Goal: Transaction & Acquisition: Purchase product/service

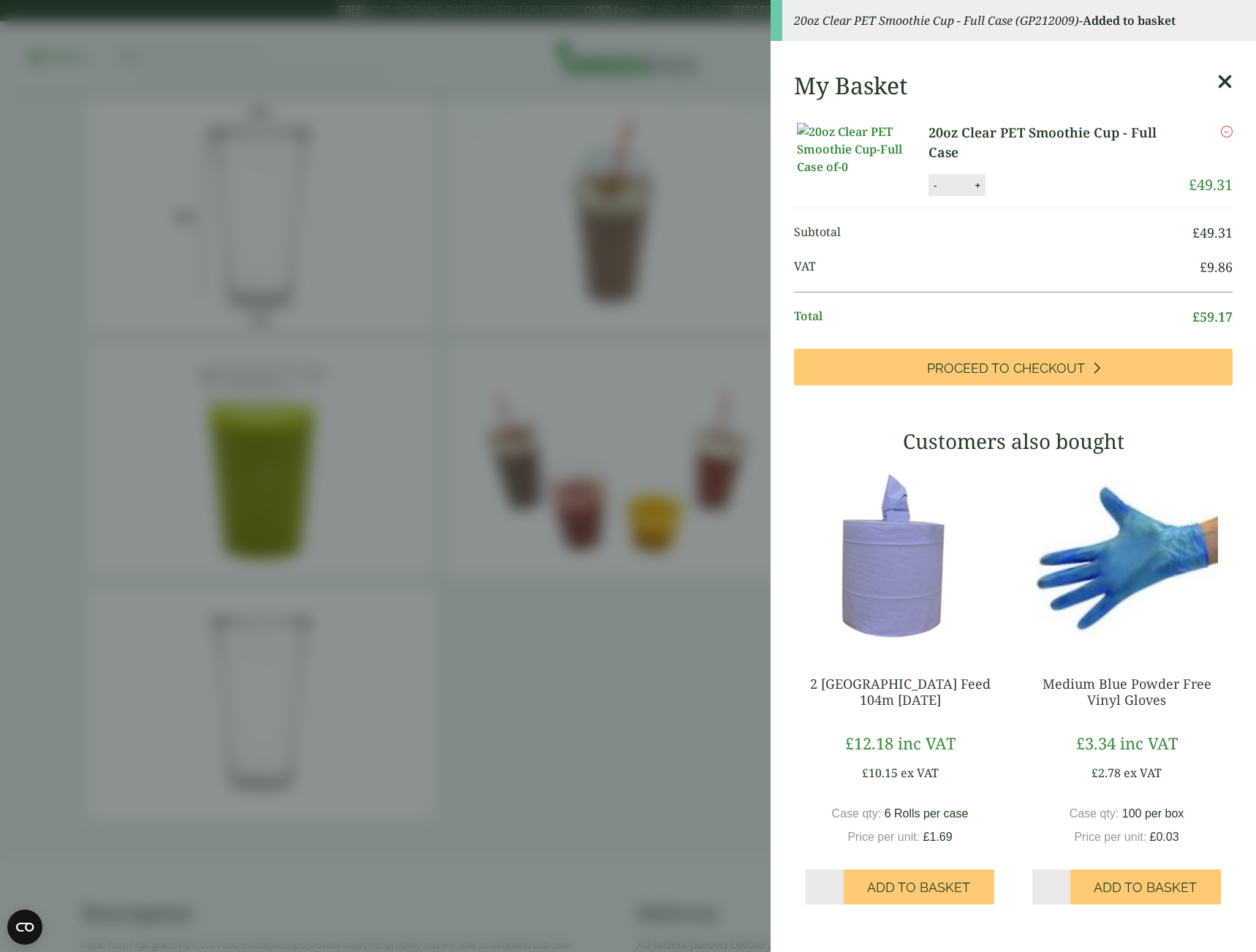
click at [661, 104] on aside "20oz Clear PET Smoothie Cup - Full Case (GP212009) - Added to basket My Basket …" at bounding box center [628, 476] width 1256 height 952
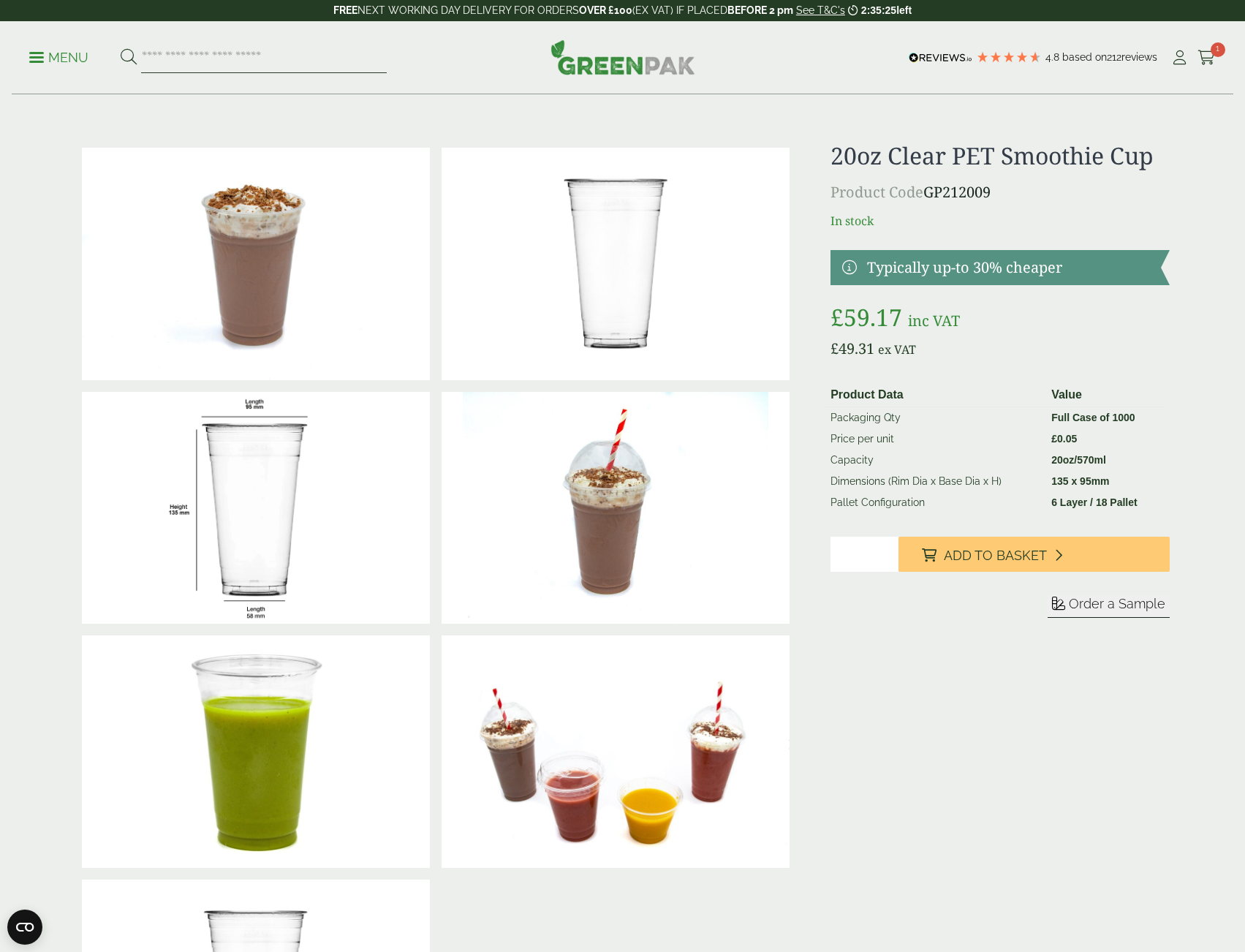
click at [212, 63] on input "search" at bounding box center [264, 57] width 246 height 30
type input "*********"
click at [121, 48] on button at bounding box center [128, 57] width 16 height 19
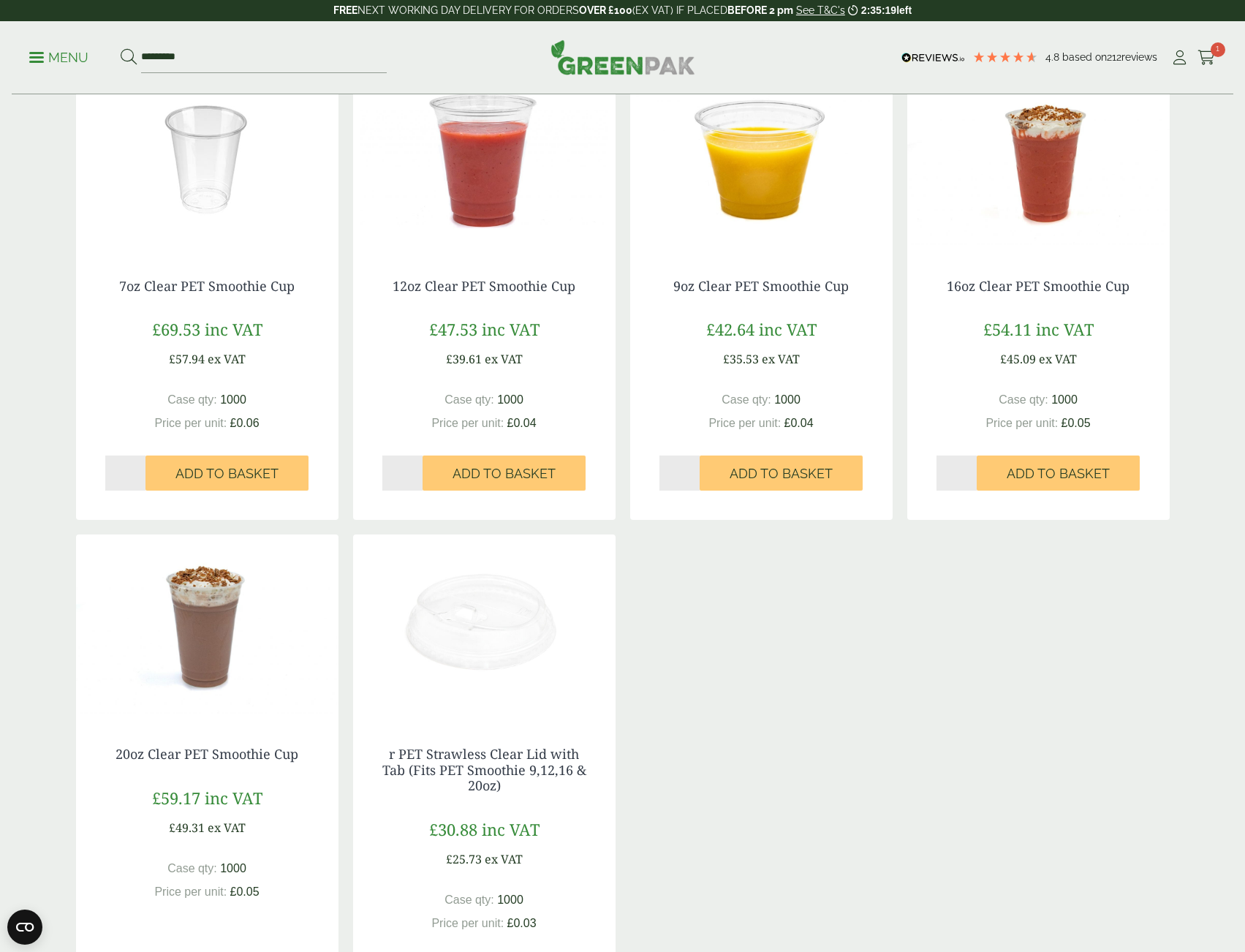
scroll to position [366, 0]
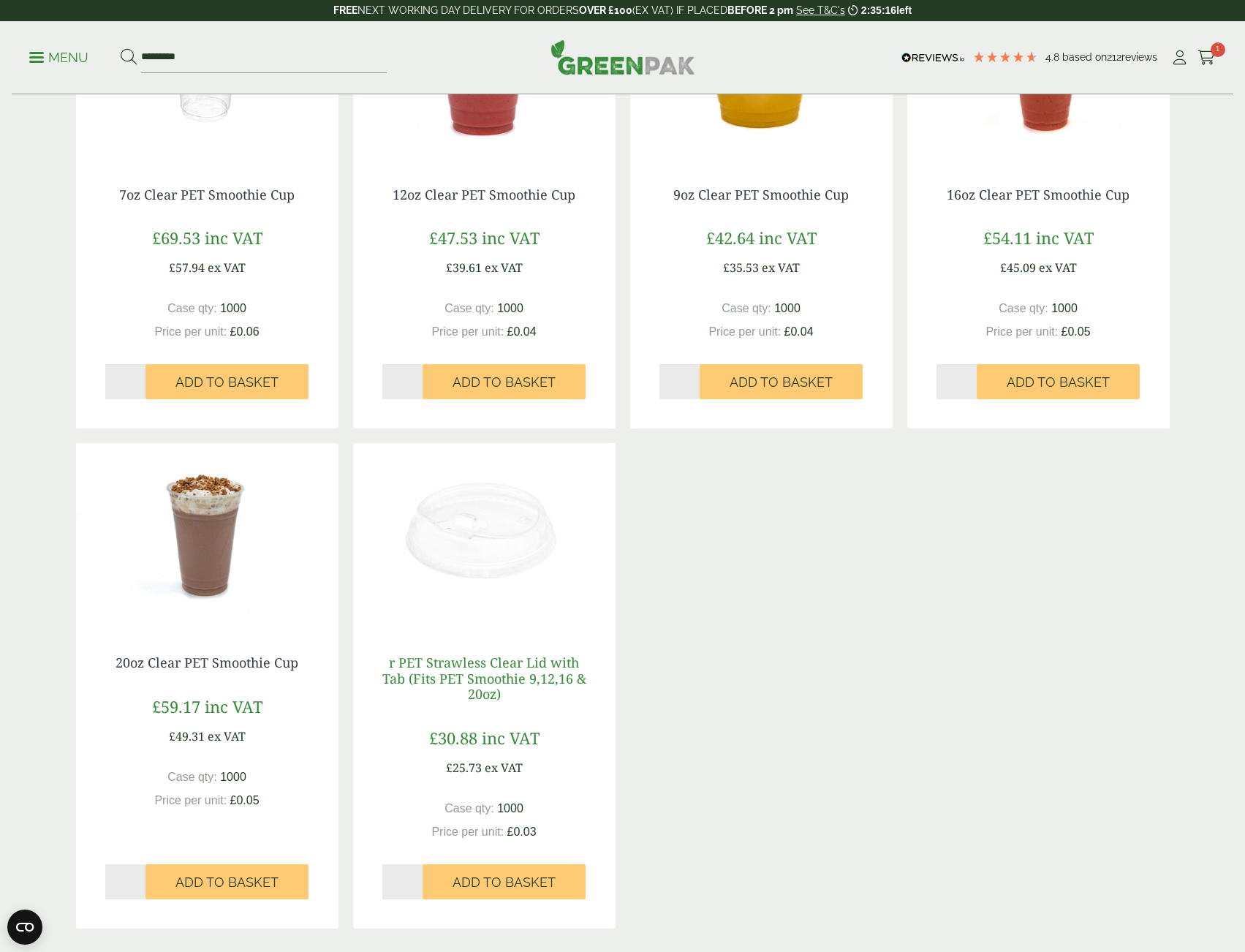
click at [508, 677] on link "r PET Strawless Clear Lid with Tab (Fits PET Smoothie 9,12,16 & 20oz)" at bounding box center [484, 678] width 204 height 49
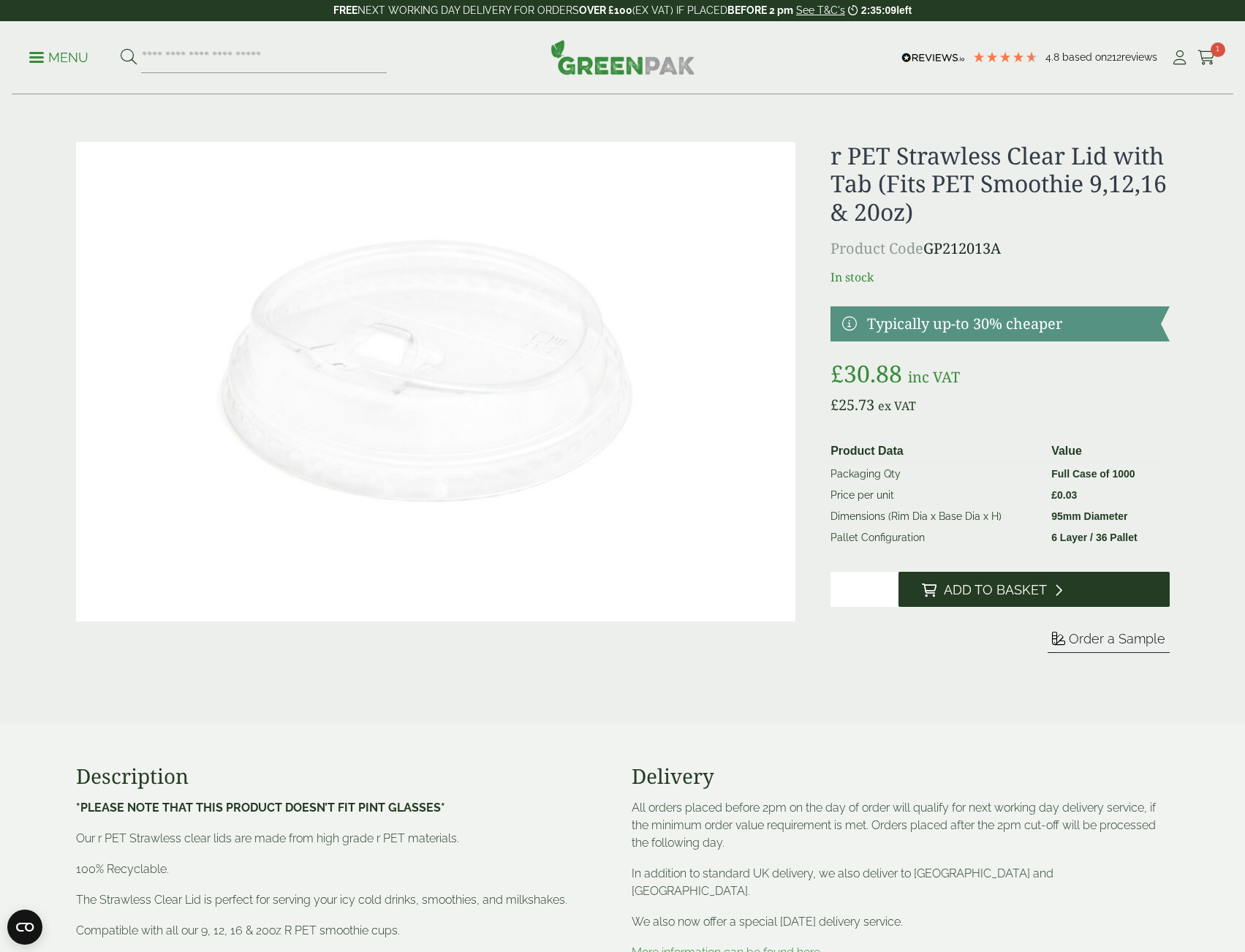
click at [978, 600] on button "Add to Basket" at bounding box center [1034, 590] width 271 height 35
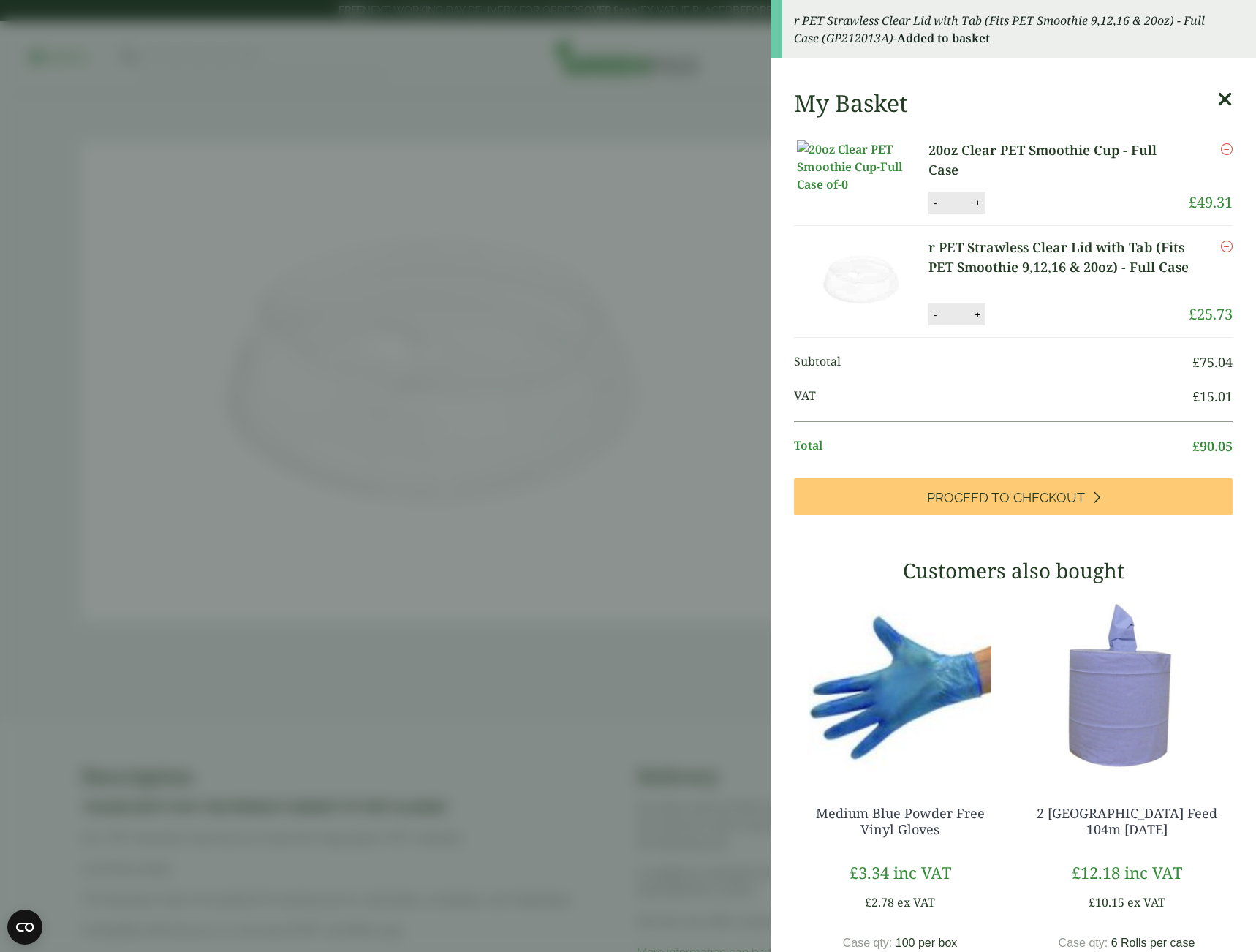
click at [1217, 101] on icon at bounding box center [1225, 100] width 15 height 20
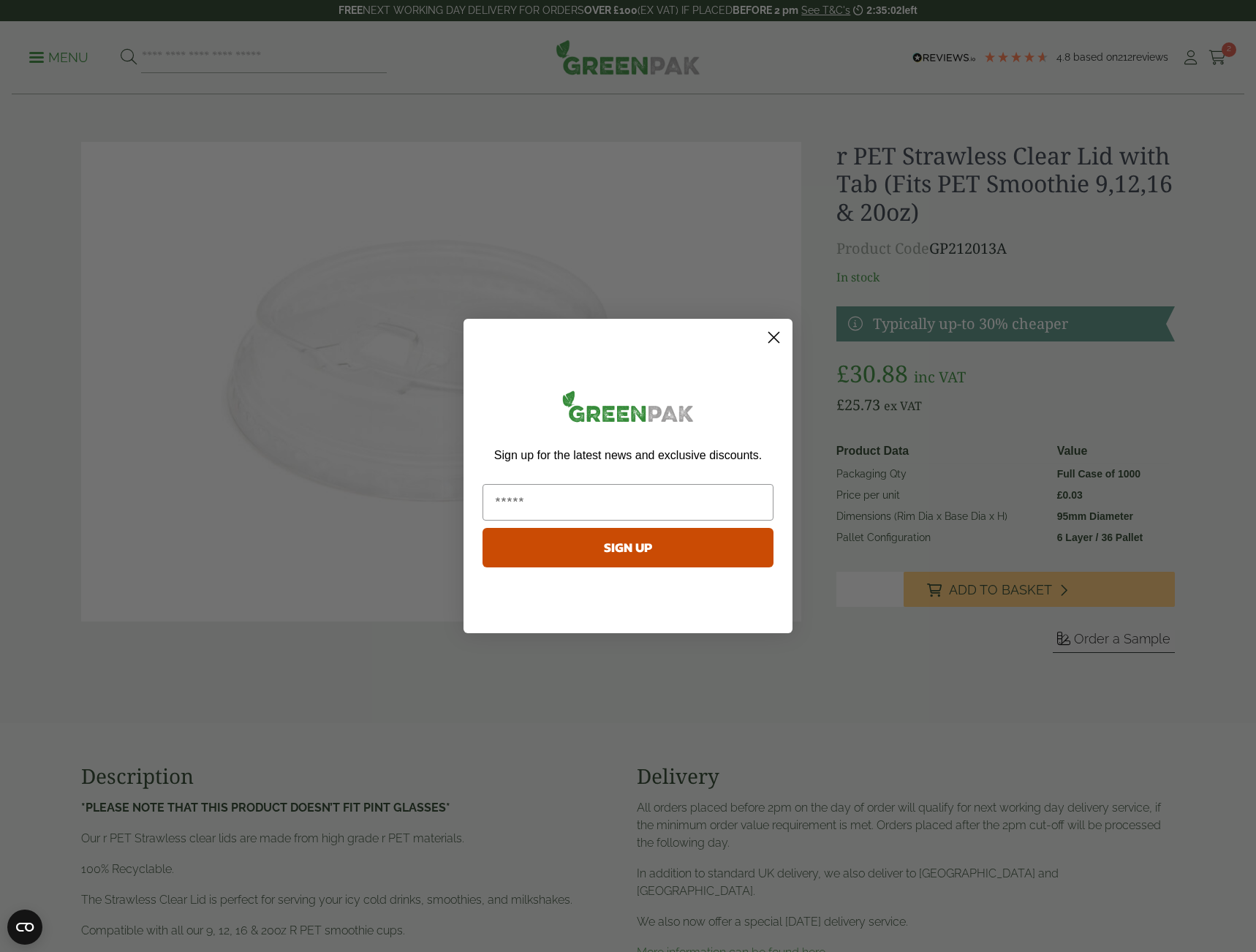
click at [778, 340] on icon "Close dialog" at bounding box center [774, 337] width 25 height 25
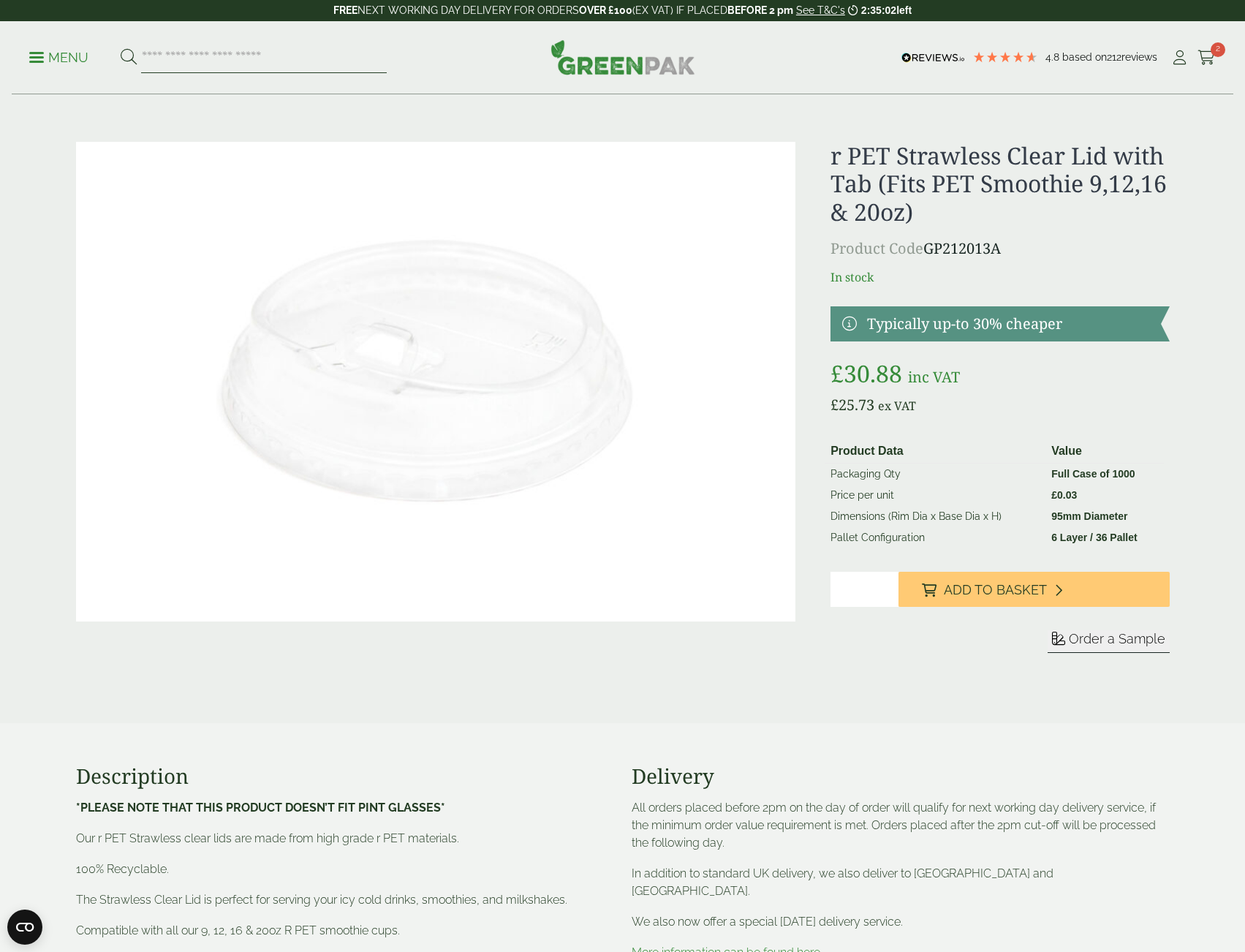
click at [220, 60] on input "search" at bounding box center [264, 57] width 246 height 30
type input "**********"
click at [121, 48] on button at bounding box center [128, 57] width 16 height 19
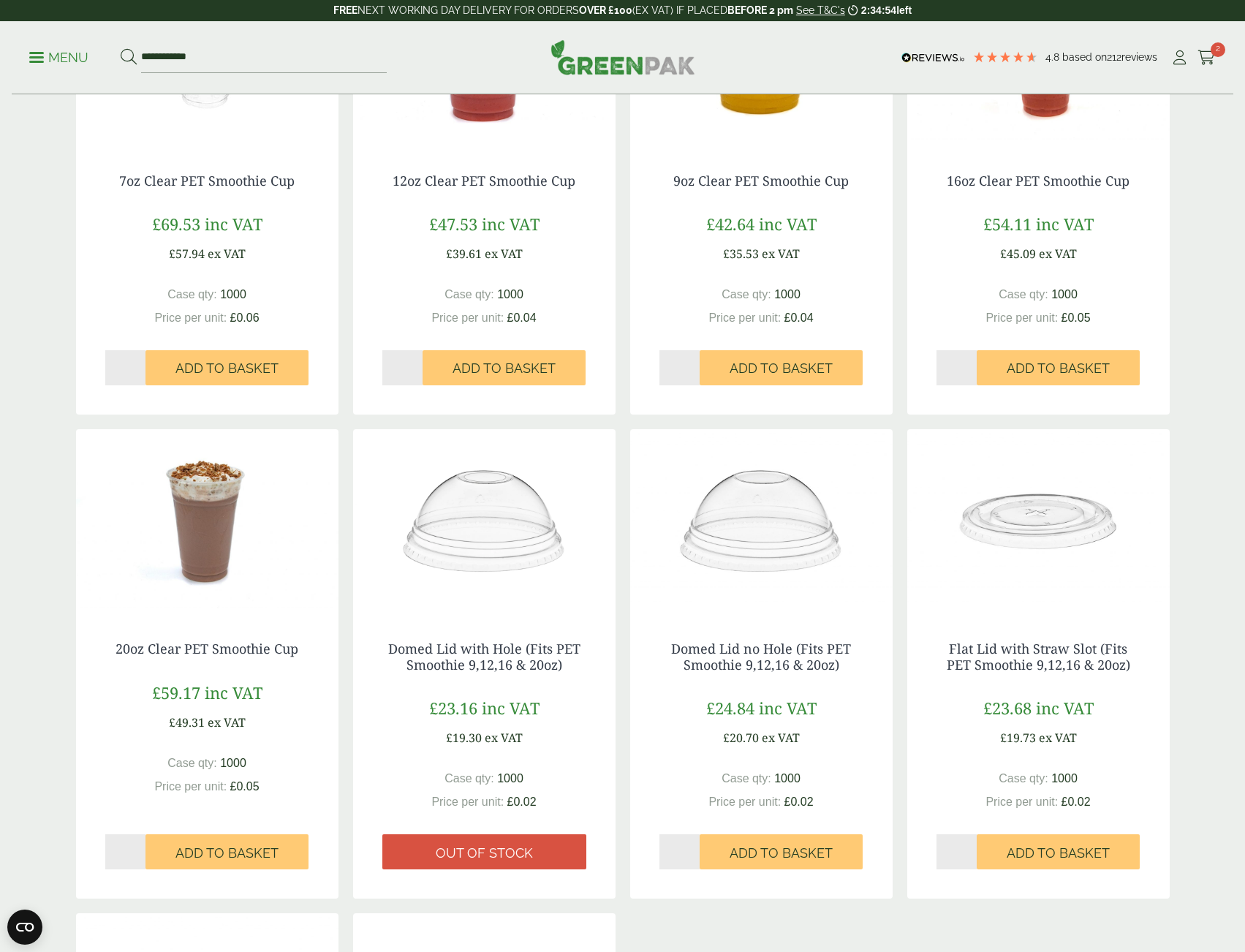
scroll to position [438, 0]
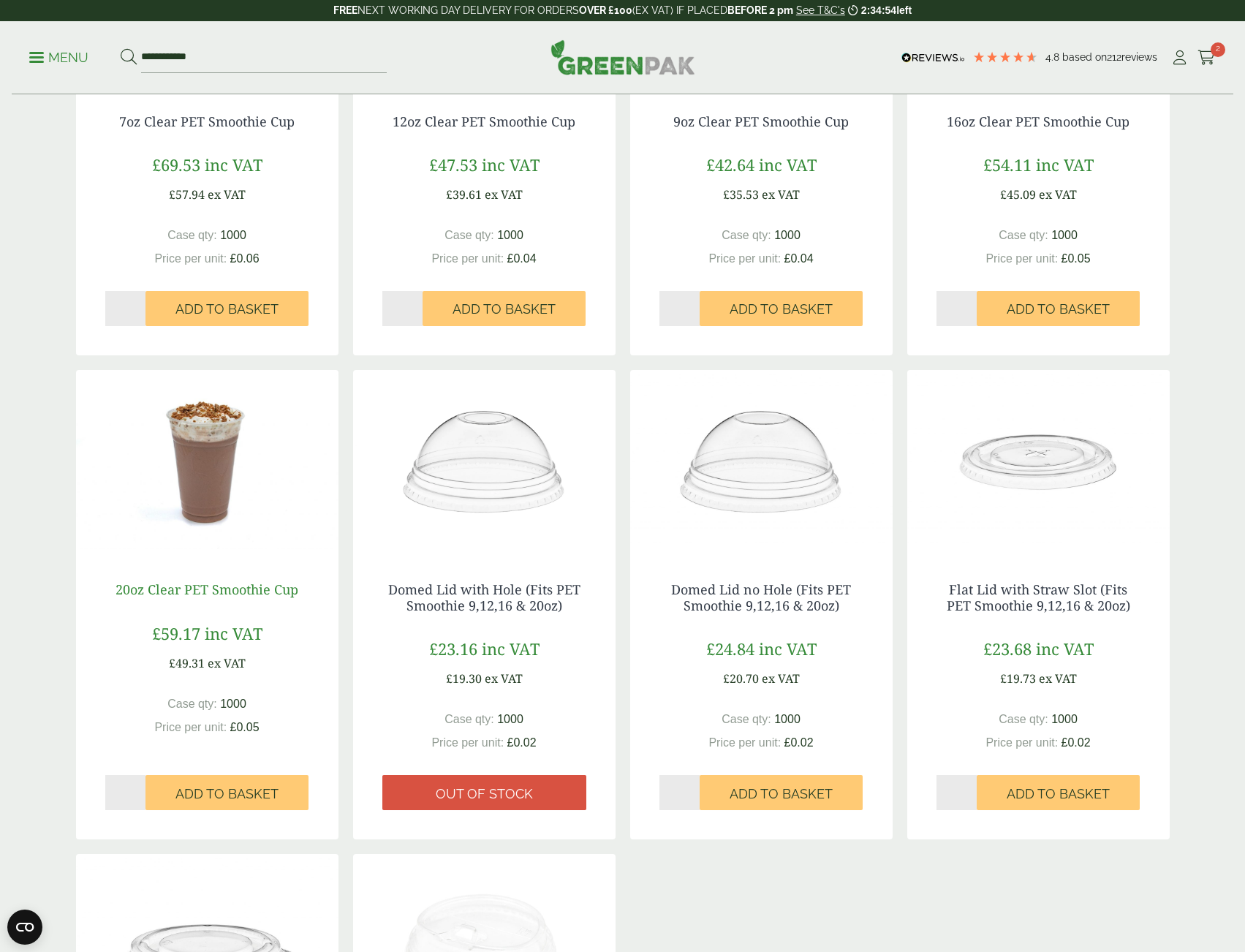
click at [242, 585] on link "20oz Clear PET Smoothie Cup" at bounding box center [207, 589] width 182 height 18
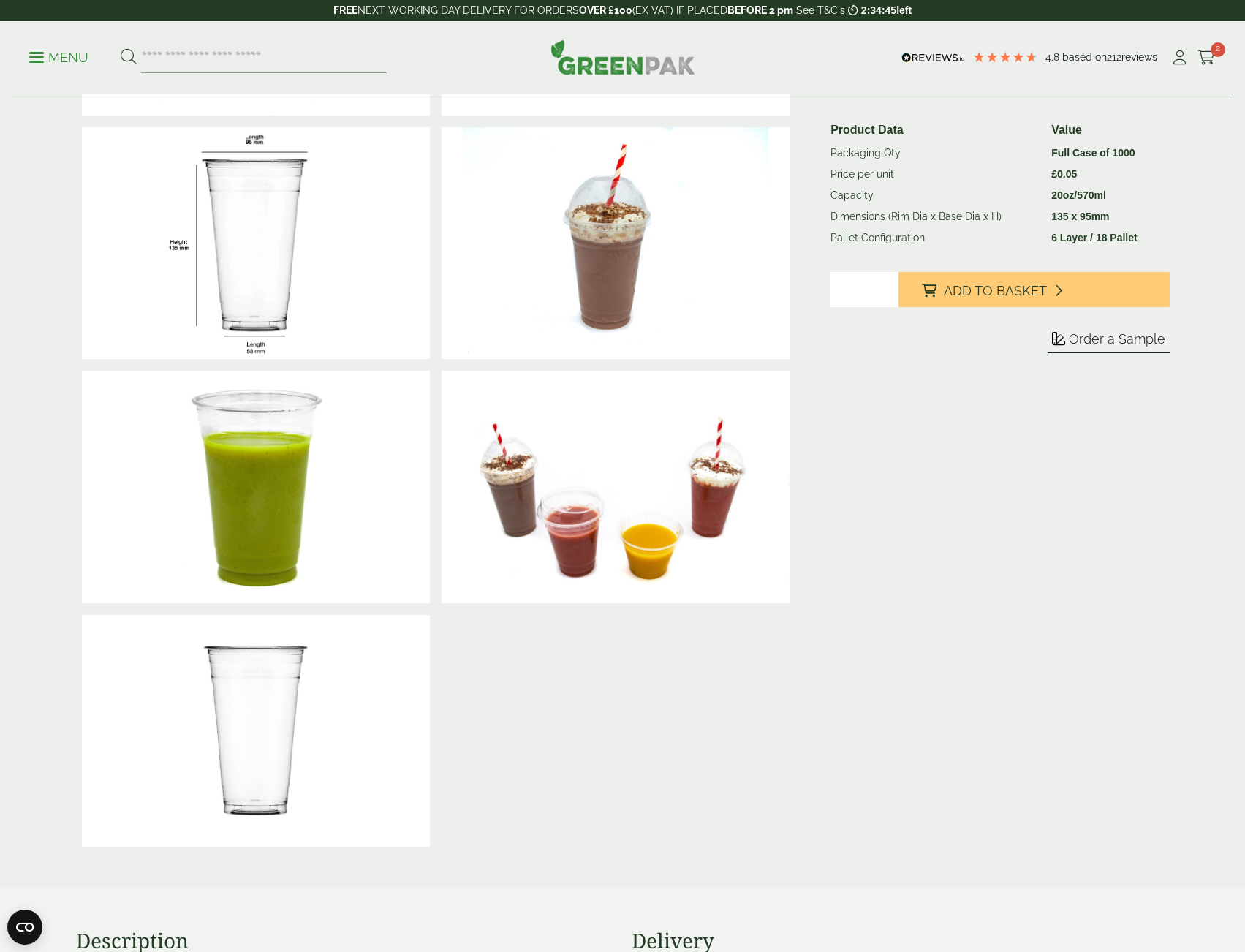
scroll to position [292, 0]
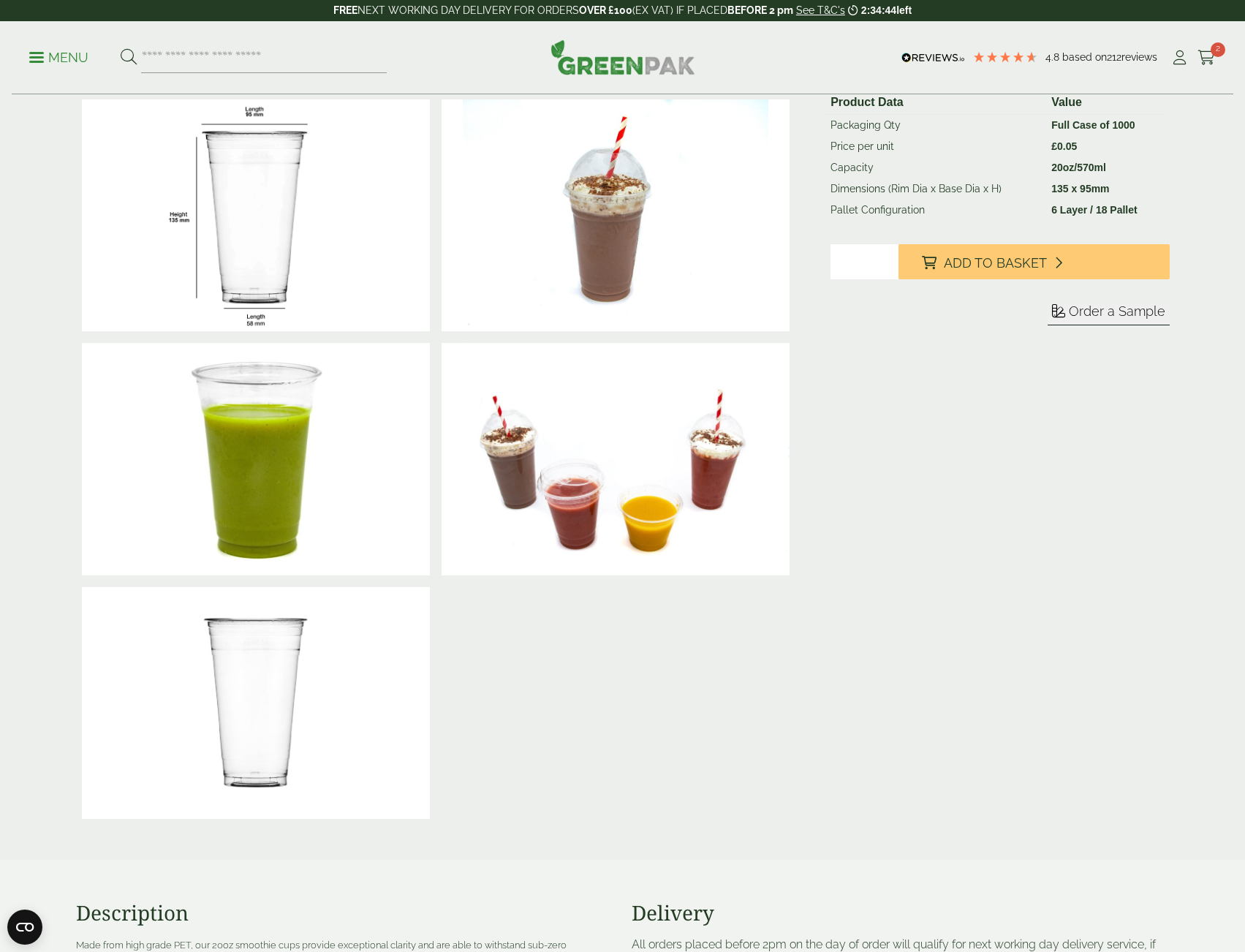
drag, startPoint x: 793, startPoint y: 418, endPoint x: 799, endPoint y: 424, distance: 8.5
